Goal: Find specific page/section

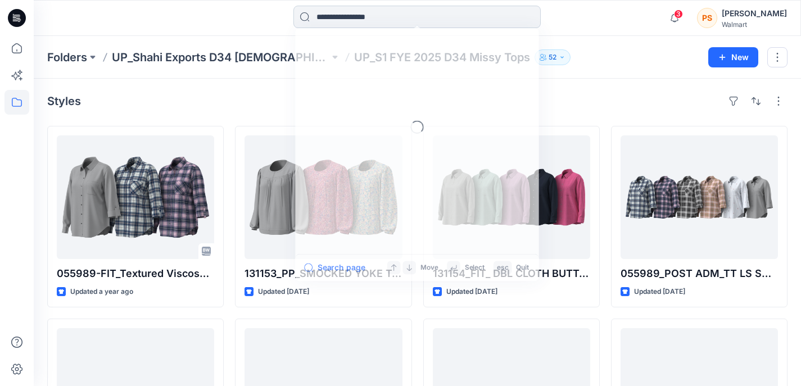
click at [383, 21] on input at bounding box center [416, 17] width 247 height 22
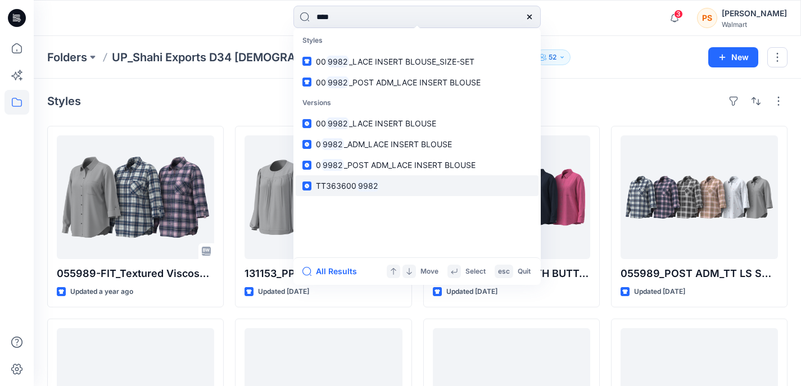
type input "****"
click at [381, 185] on link "TT363600 9982" at bounding box center [417, 185] width 243 height 21
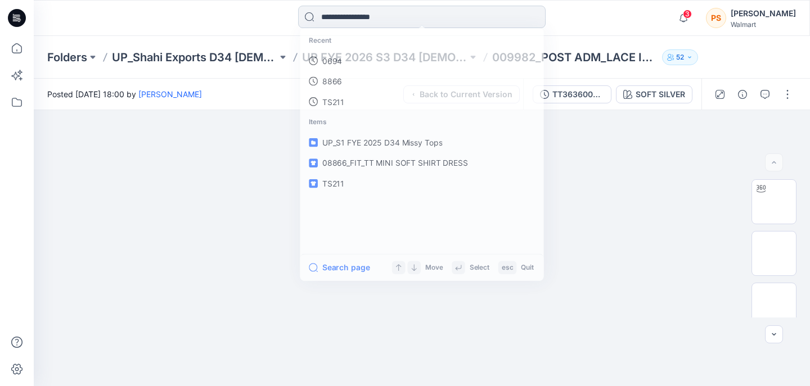
click at [365, 18] on input at bounding box center [421, 17] width 247 height 22
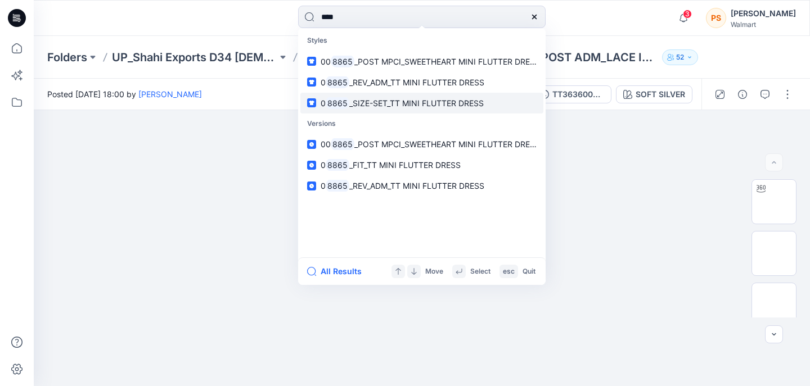
type input "****"
click at [377, 100] on span "_SIZE-SET_TT MINI FLUTTER DRESS" at bounding box center [416, 103] width 134 height 10
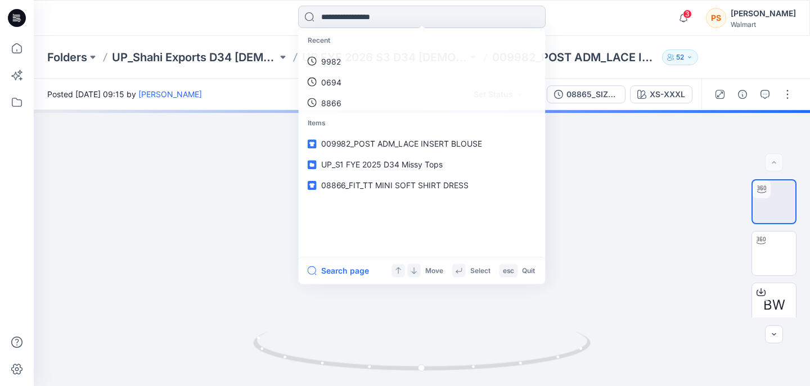
click at [370, 16] on input at bounding box center [421, 17] width 247 height 22
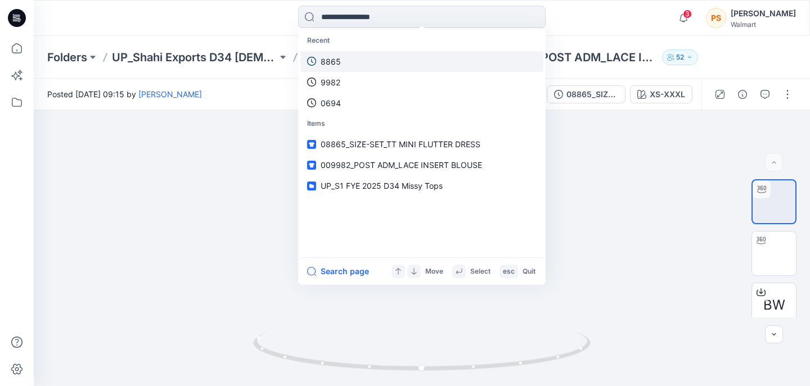
click at [367, 60] on link "8865" at bounding box center [421, 61] width 243 height 21
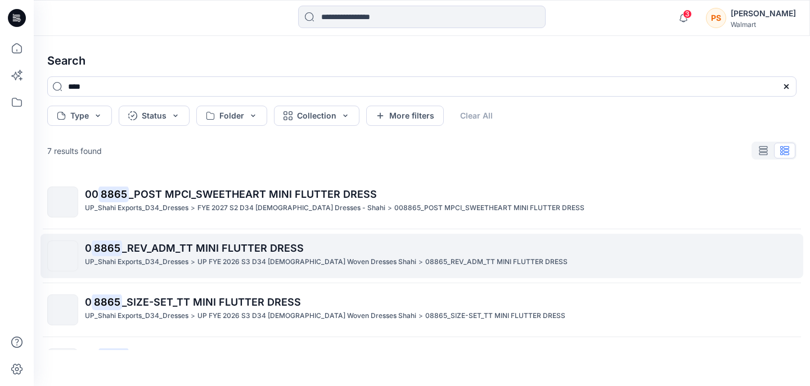
click at [202, 254] on span "_REV_ADM_TT MINI FLUTTER DRESS" at bounding box center [213, 248] width 182 height 12
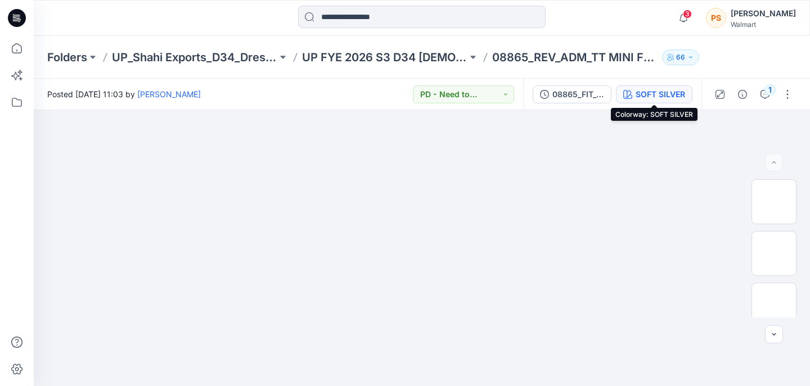
click at [652, 98] on div "SOFT SILVER" at bounding box center [659, 94] width 49 height 12
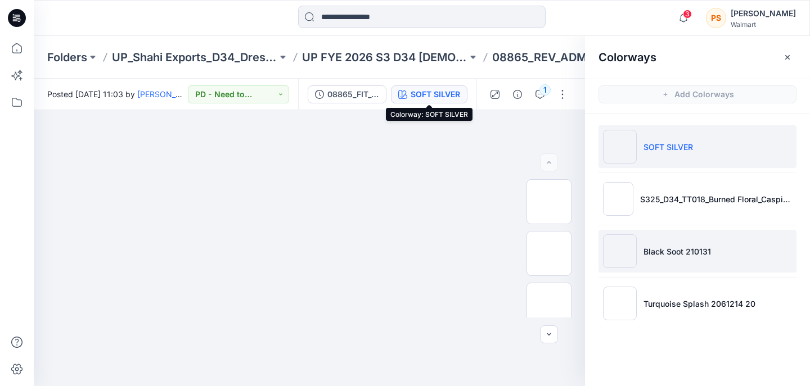
click at [643, 262] on li "Black Soot 210131" at bounding box center [697, 251] width 198 height 43
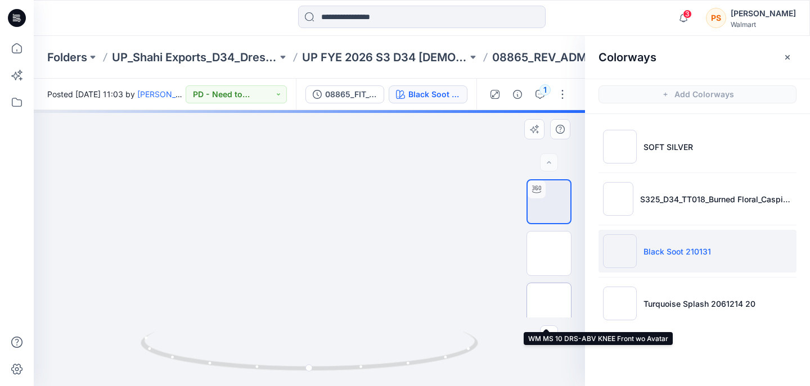
click at [549, 305] on img at bounding box center [549, 305] width 0 height 0
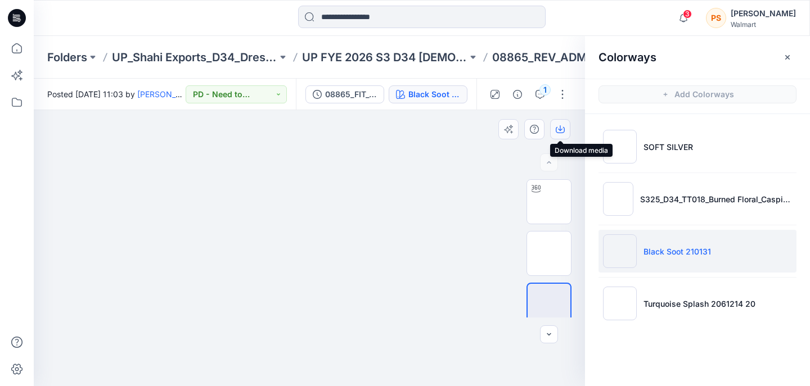
click at [558, 130] on icon "button" at bounding box center [559, 129] width 9 height 9
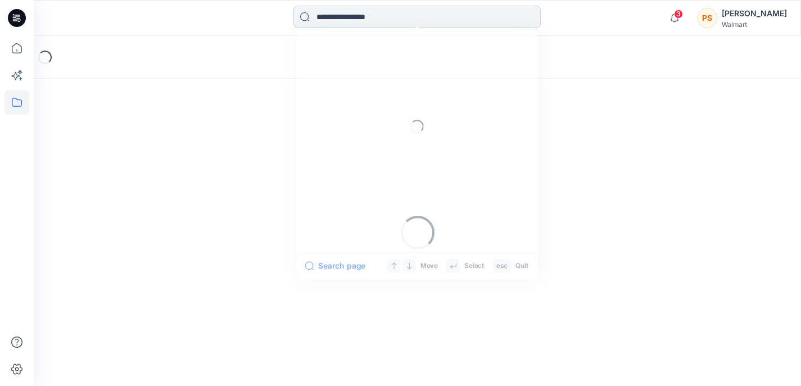
click at [369, 17] on input at bounding box center [416, 17] width 247 height 22
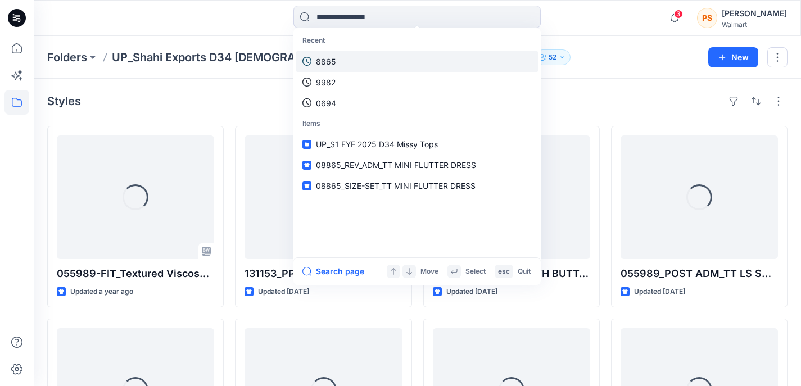
click at [363, 59] on link "8865" at bounding box center [417, 61] width 243 height 21
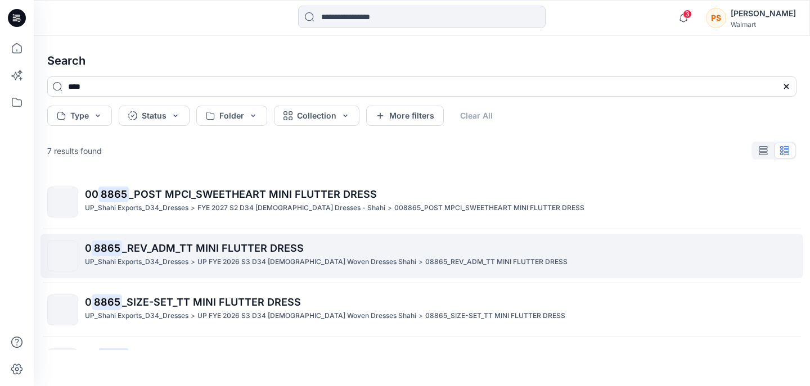
click at [257, 253] on span "_REV_ADM_TT MINI FLUTTER DRESS" at bounding box center [213, 248] width 182 height 12
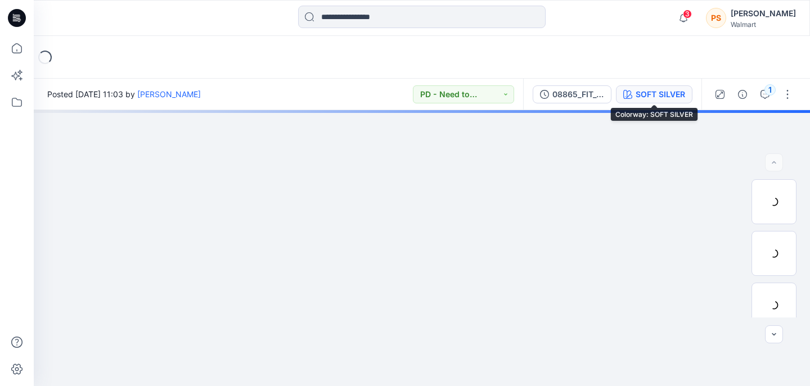
click at [671, 96] on div "SOFT SILVER" at bounding box center [659, 94] width 49 height 12
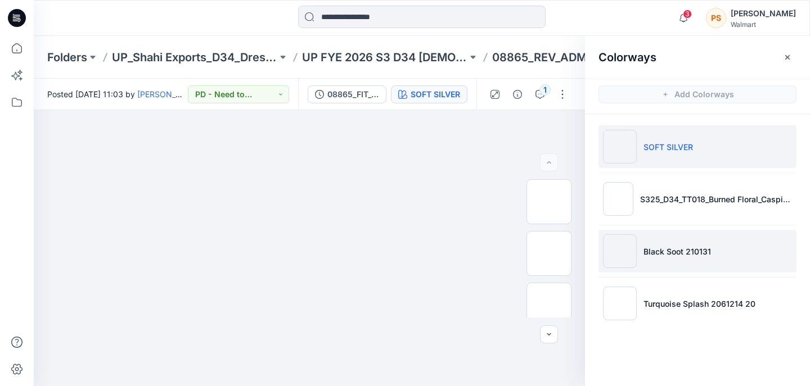
click at [632, 255] on img at bounding box center [620, 251] width 34 height 34
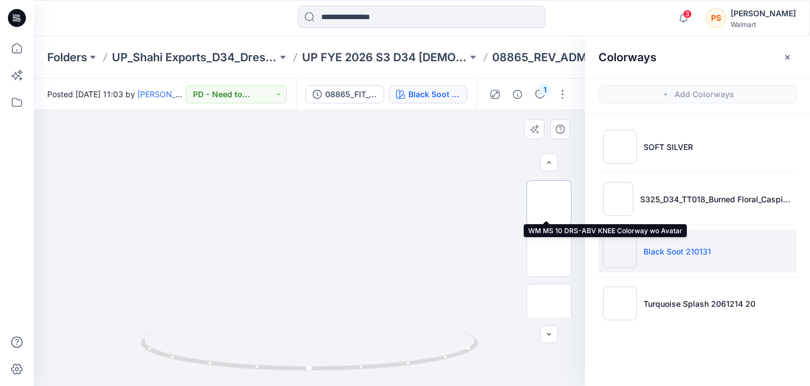
scroll to position [56, 0]
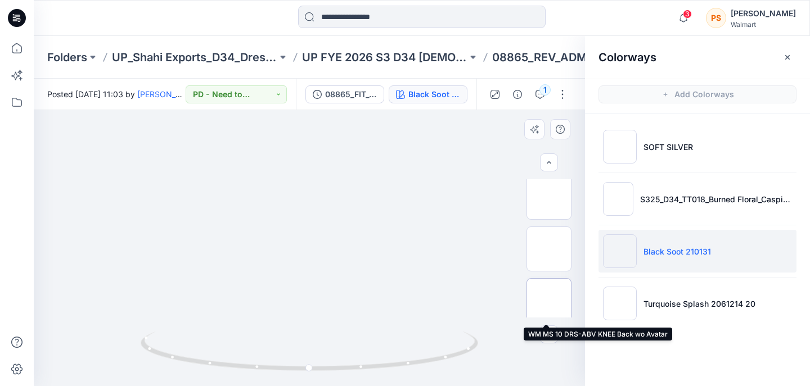
click at [549, 301] on img at bounding box center [549, 301] width 0 height 0
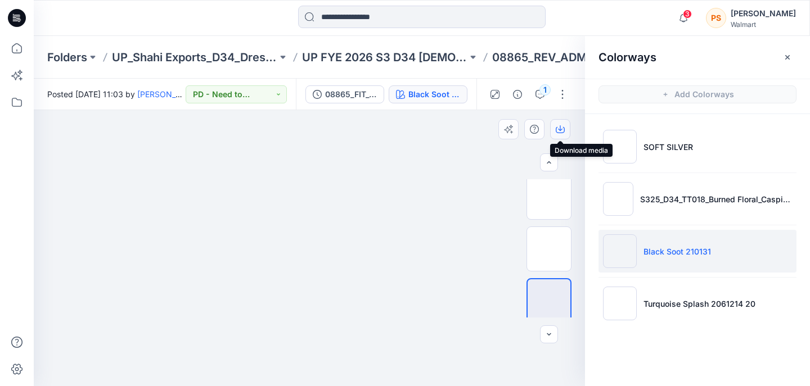
click at [562, 126] on icon "button" at bounding box center [559, 129] width 9 height 9
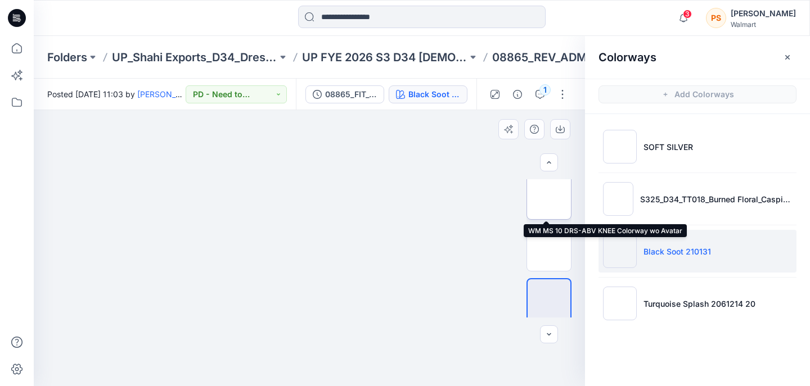
click at [549, 197] on img at bounding box center [549, 197] width 0 height 0
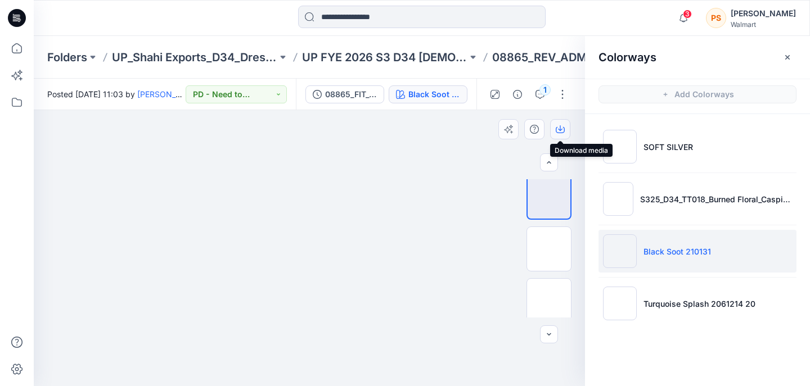
click at [558, 130] on icon "button" at bounding box center [559, 129] width 9 height 9
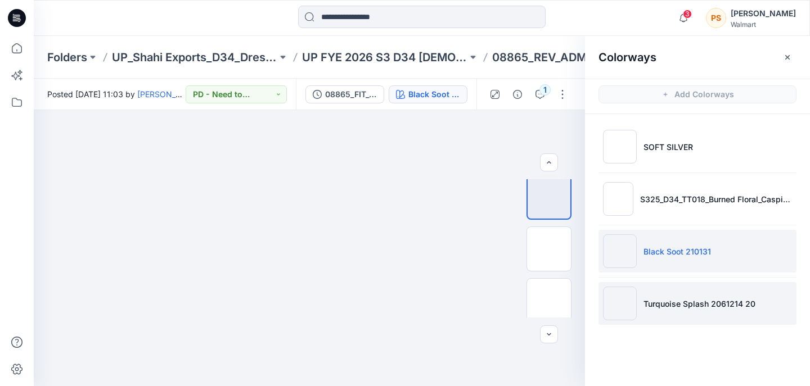
click at [615, 302] on img at bounding box center [620, 304] width 34 height 34
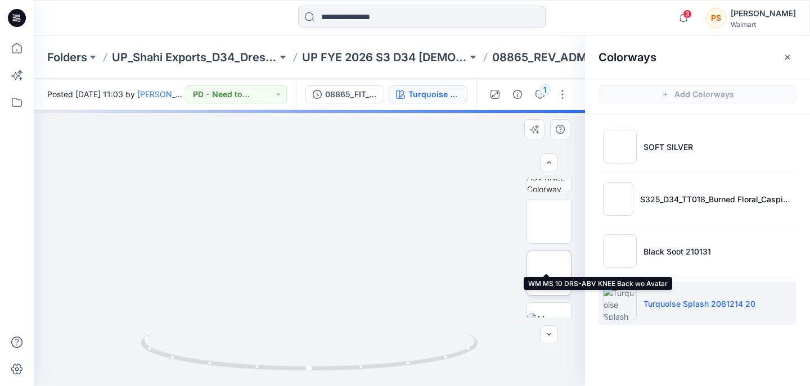
scroll to position [112, 0]
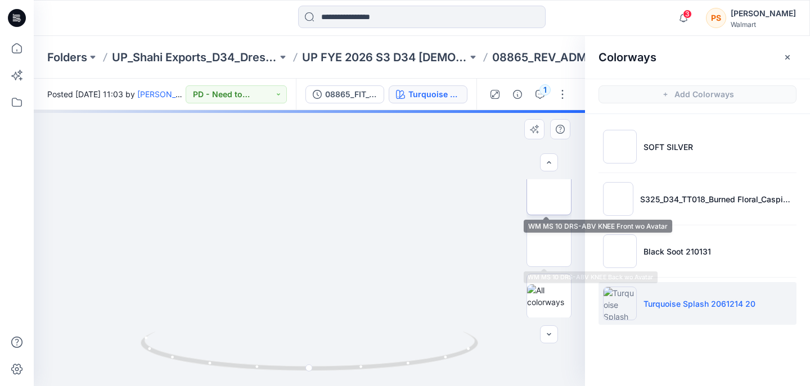
click at [549, 193] on img at bounding box center [549, 193] width 0 height 0
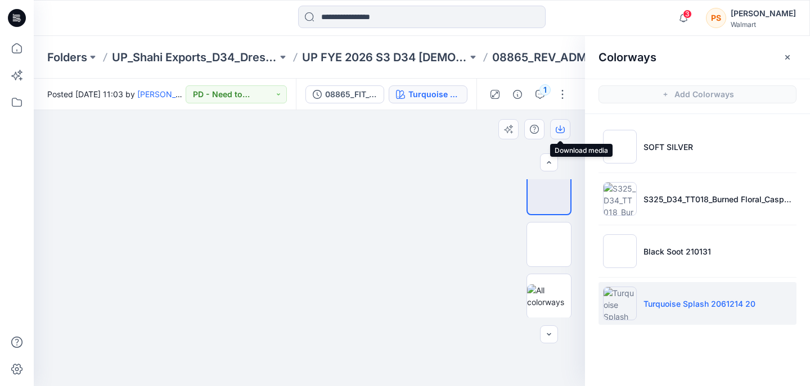
click at [560, 129] on icon "button" at bounding box center [559, 129] width 9 height 9
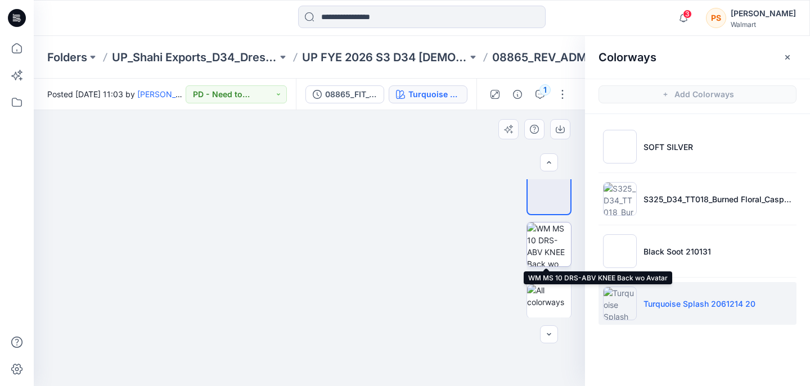
click at [549, 237] on img at bounding box center [549, 245] width 44 height 44
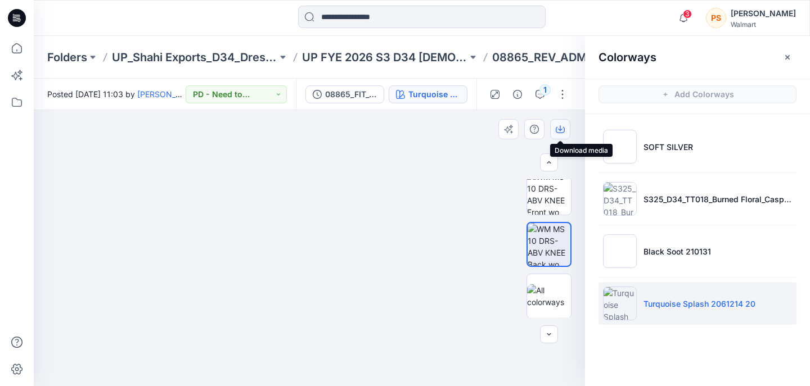
click at [558, 130] on icon "button" at bounding box center [559, 129] width 9 height 9
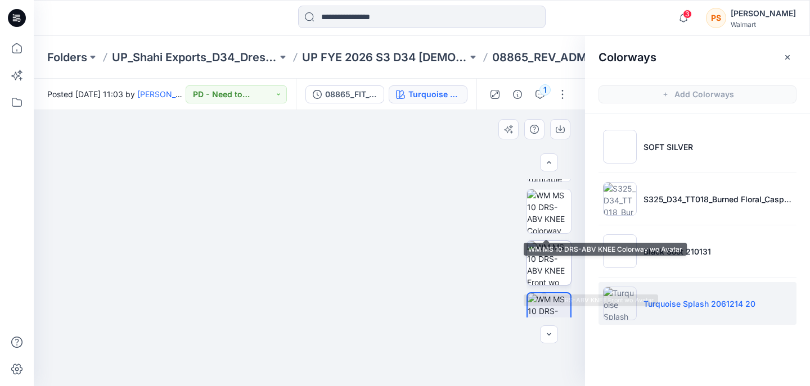
scroll to position [38, 0]
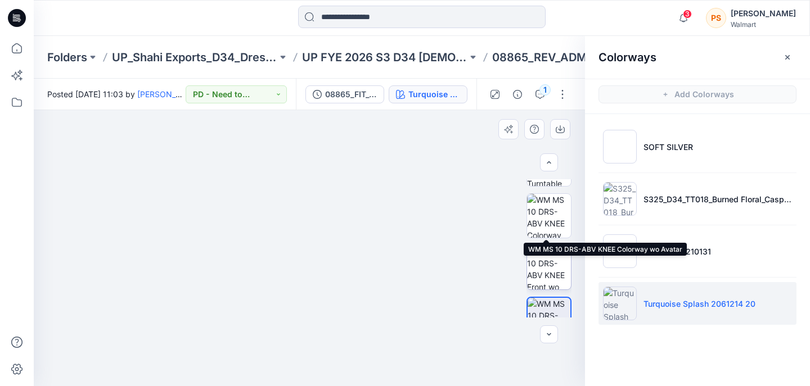
click at [545, 214] on img at bounding box center [549, 216] width 44 height 44
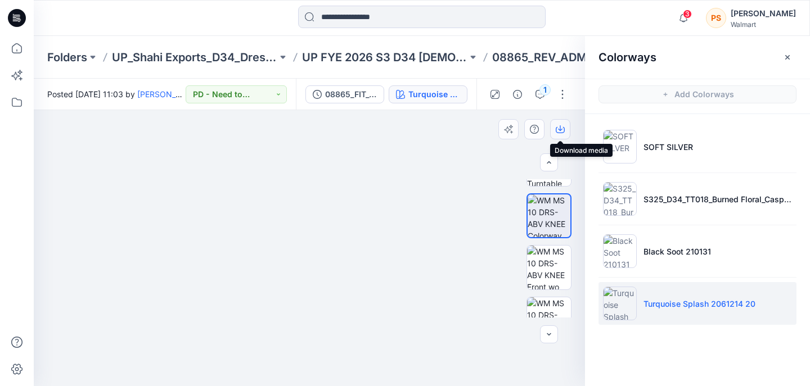
click at [560, 130] on icon "button" at bounding box center [560, 128] width 4 height 6
